Goal: Task Accomplishment & Management: Use online tool/utility

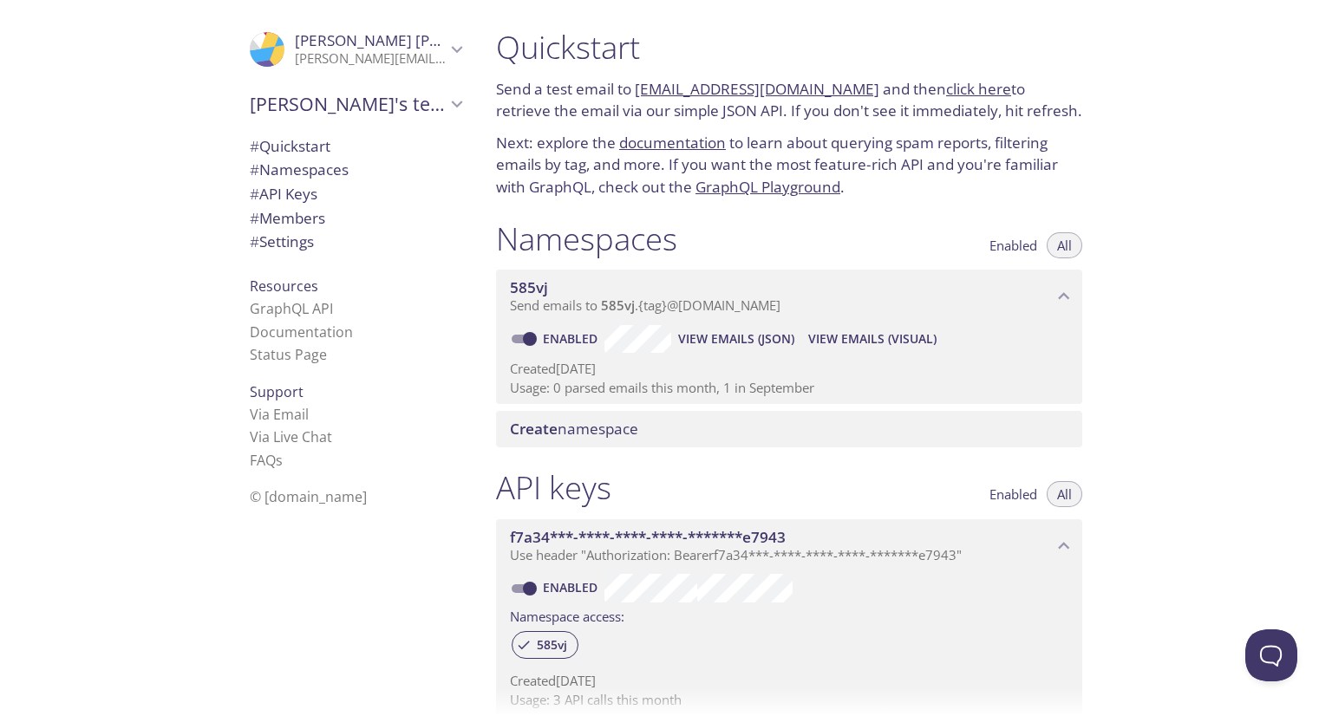
drag, startPoint x: 634, startPoint y: 93, endPoint x: 845, endPoint y: 95, distance: 211.6
click at [845, 95] on p "Send a test email to 585vj.test@inbox.testmail.app and then click here to retri…" at bounding box center [789, 100] width 586 height 44
copy p "[EMAIL_ADDRESS][DOMAIN_NAME]"
click at [745, 88] on link "[EMAIL_ADDRESS][DOMAIN_NAME]" at bounding box center [757, 89] width 245 height 20
click at [1246, 226] on div "Quickstart Send a test email to 585vj.test@inbox.testmail.app and then click he…" at bounding box center [907, 358] width 850 height 716
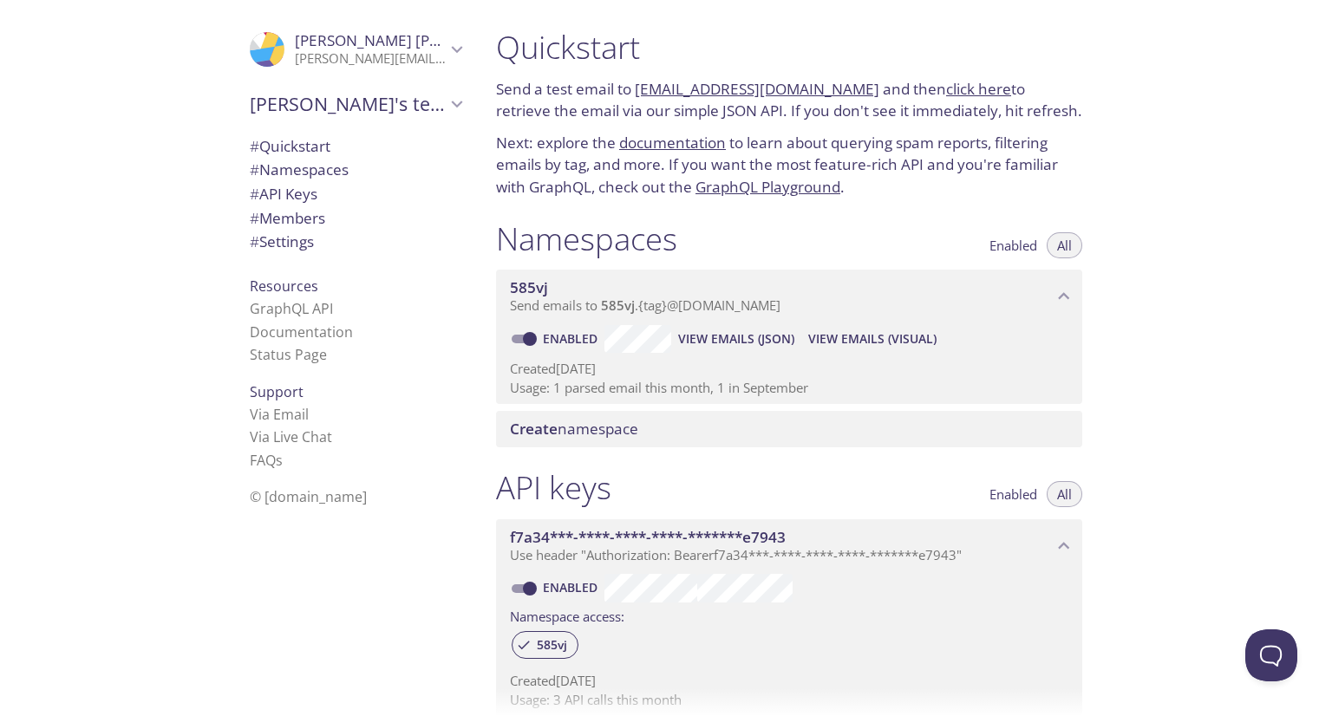
click at [961, 94] on link "click here" at bounding box center [978, 89] width 65 height 20
